Goal: Navigation & Orientation: Find specific page/section

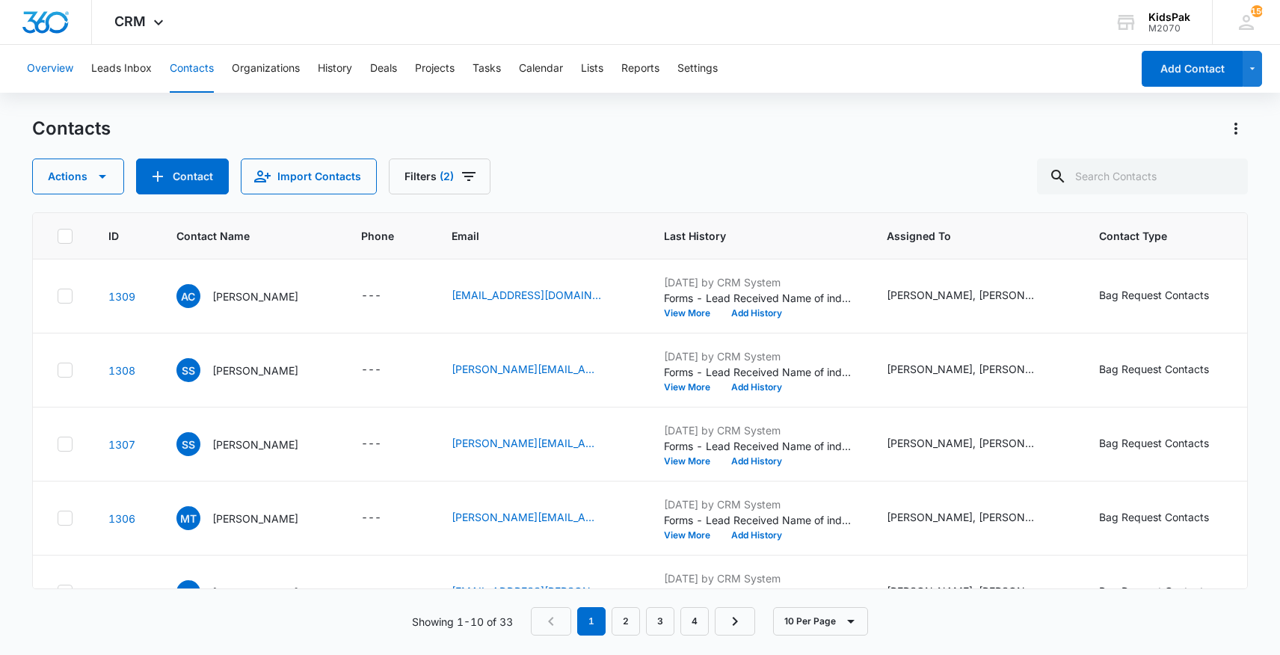
click at [53, 70] on button "Overview" at bounding box center [50, 69] width 46 height 48
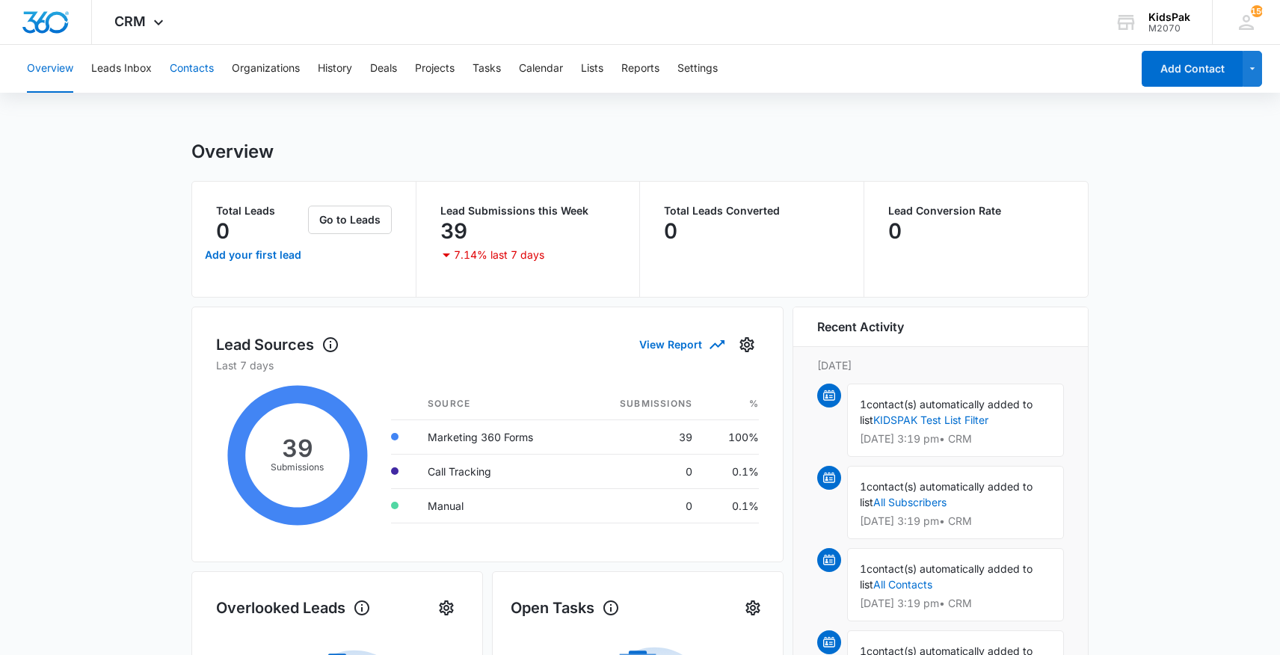
click at [185, 67] on button "Contacts" at bounding box center [192, 69] width 44 height 48
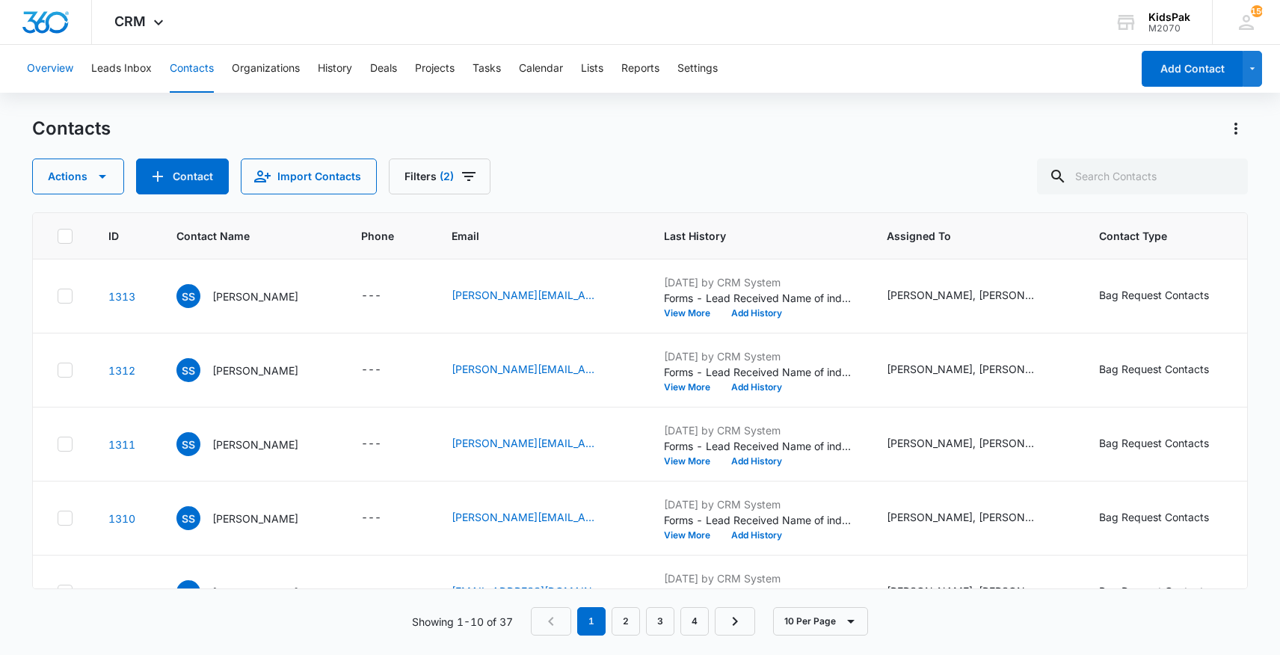
click at [57, 68] on button "Overview" at bounding box center [50, 69] width 46 height 48
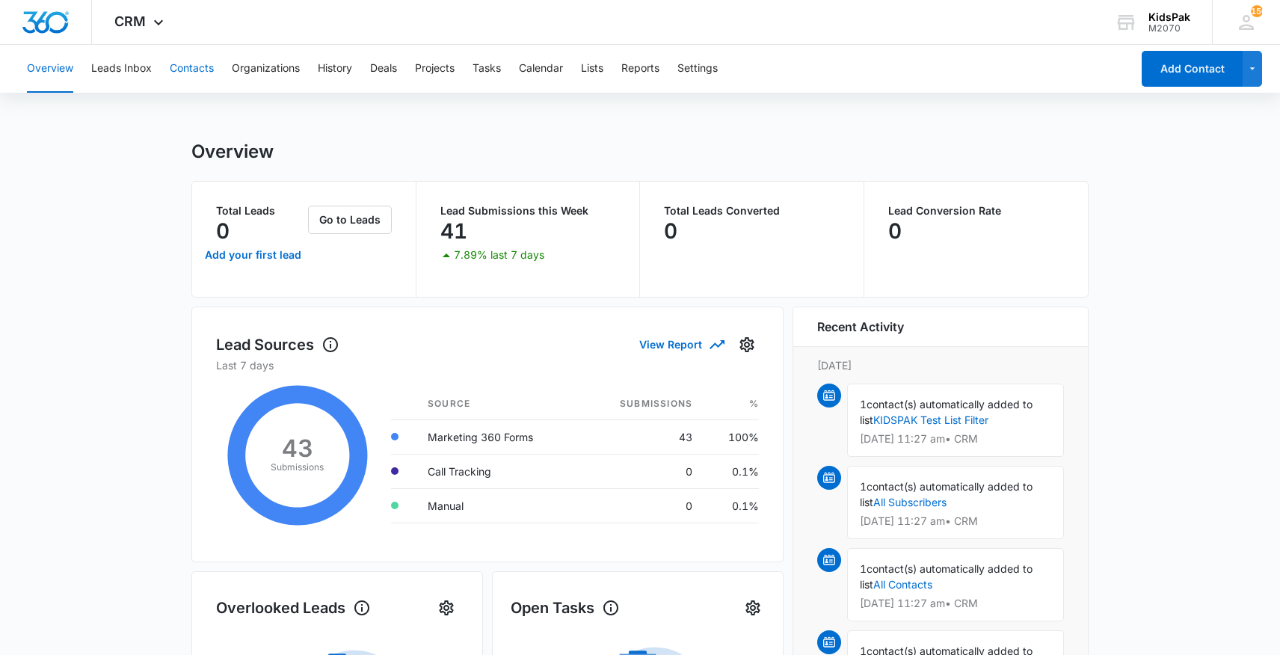
click at [188, 66] on button "Contacts" at bounding box center [192, 69] width 44 height 48
